Goal: Navigation & Orientation: Find specific page/section

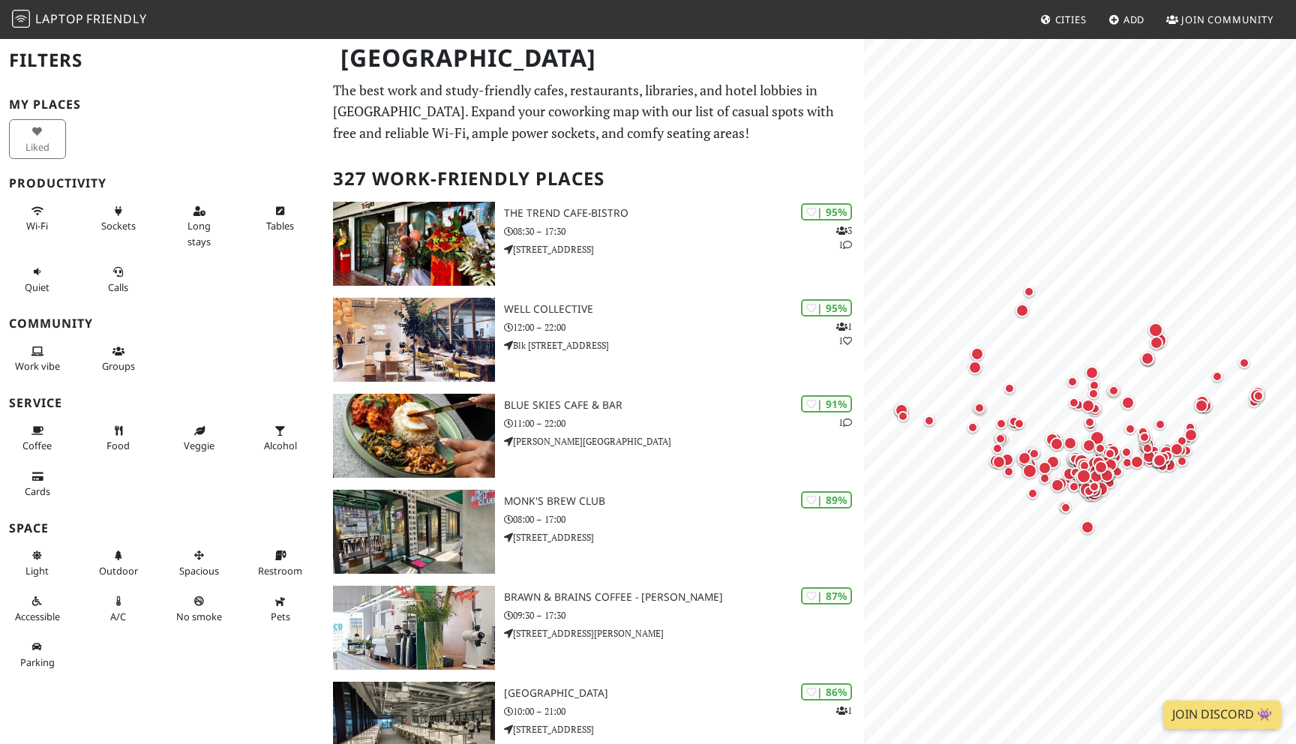
click at [105, 25] on span "Friendly" at bounding box center [116, 19] width 60 height 17
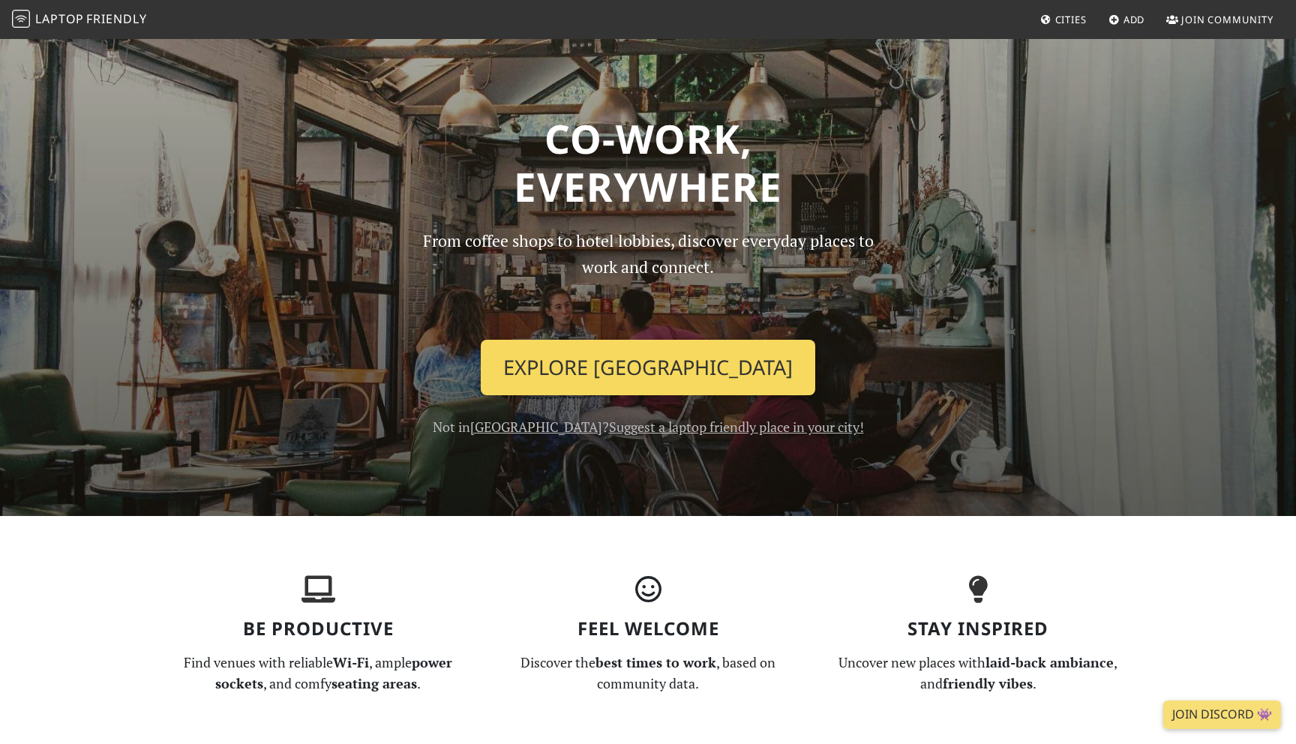
click at [605, 341] on link "Explore Singapore" at bounding box center [648, 368] width 335 height 56
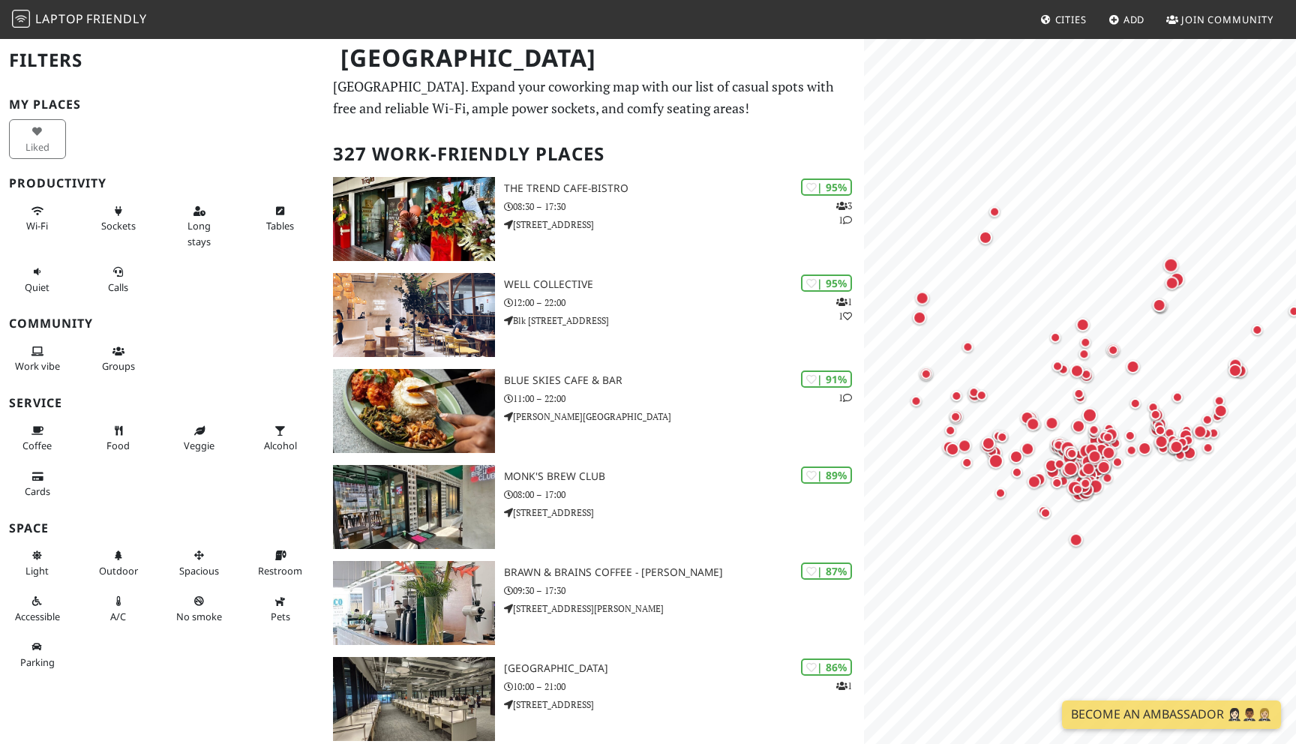
scroll to position [49, 0]
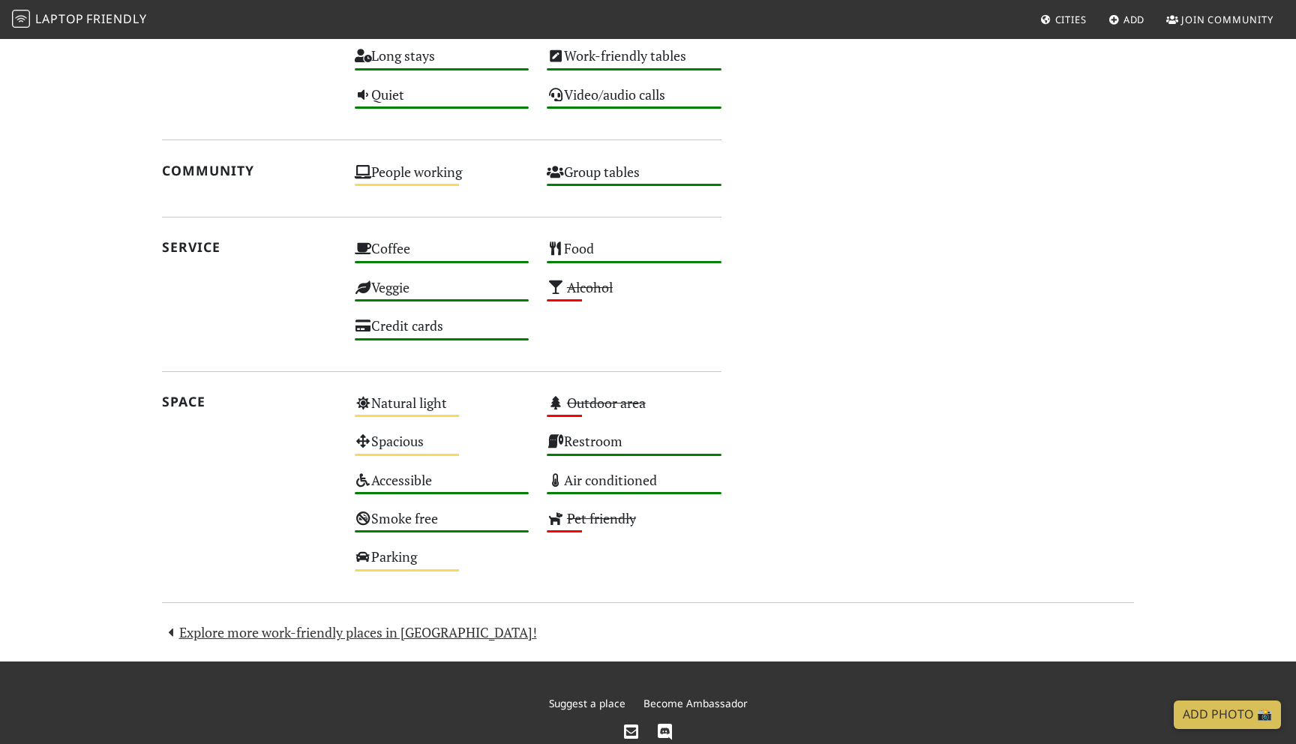
scroll to position [860, 0]
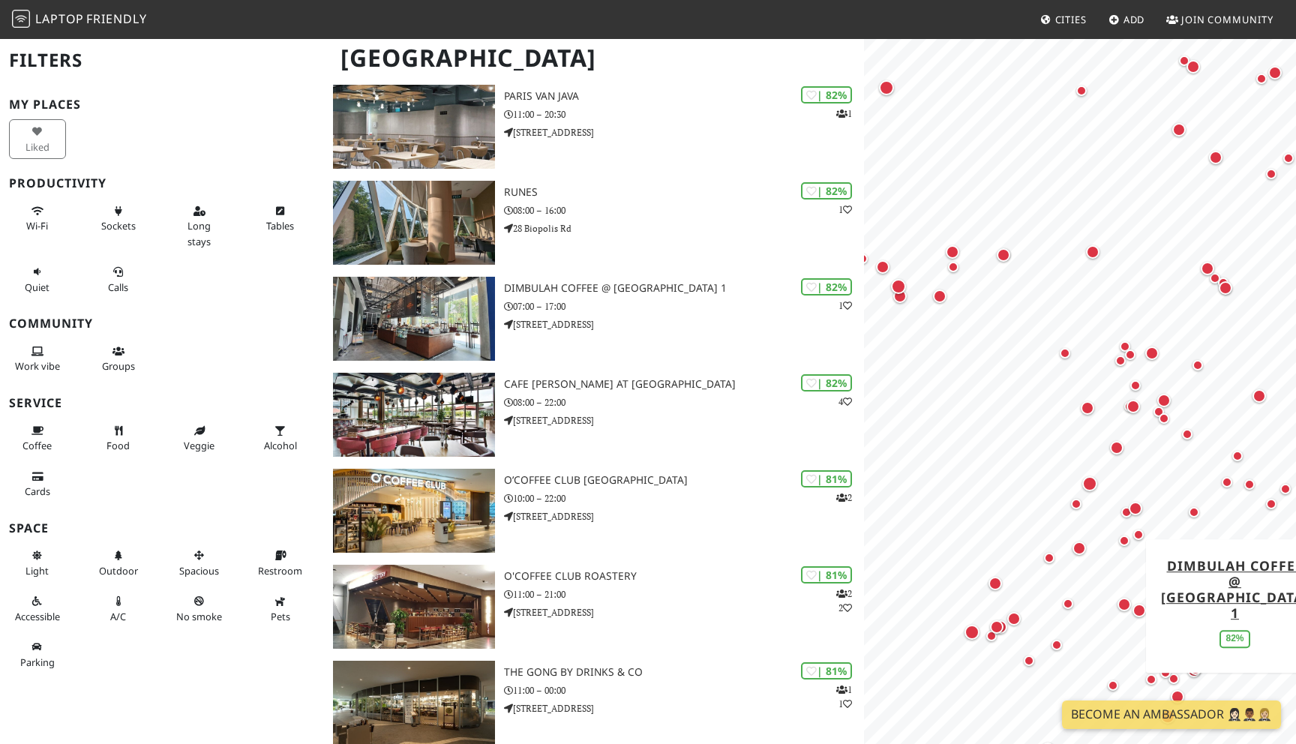
scroll to position [1082, 0]
